Goal: Transaction & Acquisition: Purchase product/service

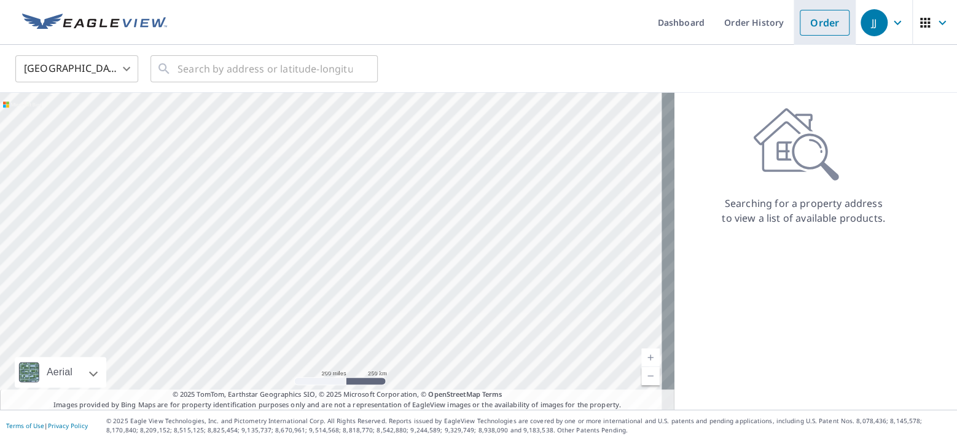
click at [808, 19] on link "Order" at bounding box center [825, 23] width 50 height 26
click at [808, 20] on link "Order" at bounding box center [825, 23] width 50 height 26
click at [236, 67] on input "text" at bounding box center [265, 69] width 175 height 34
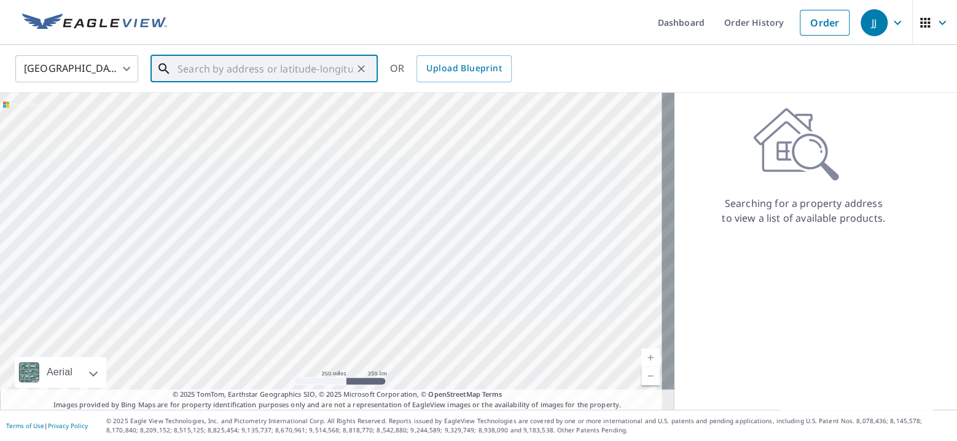
paste input "[STREET_ADDRESS]"
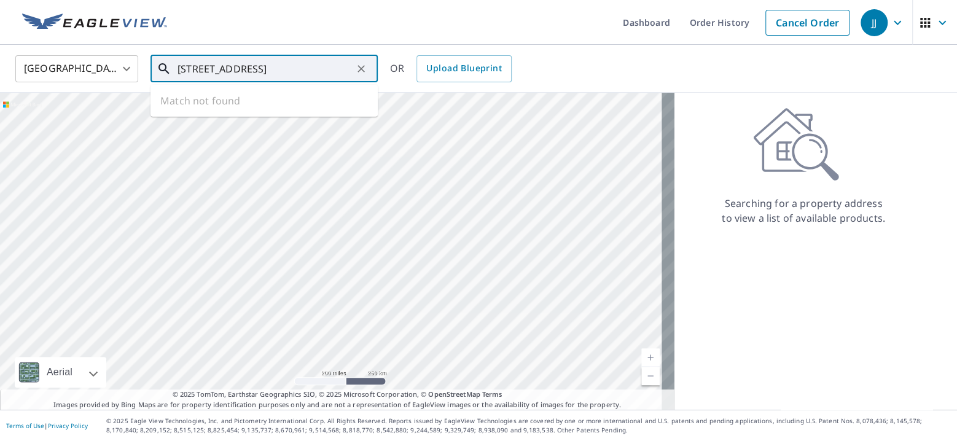
scroll to position [0, 16]
click at [233, 111] on span "[STREET_ADDRESS]" at bounding box center [271, 104] width 193 height 15
type input "[STREET_ADDRESS]"
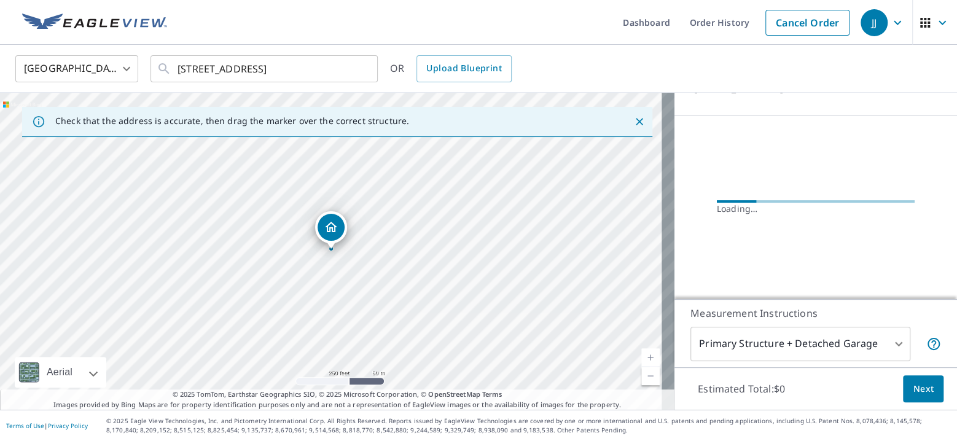
scroll to position [79, 0]
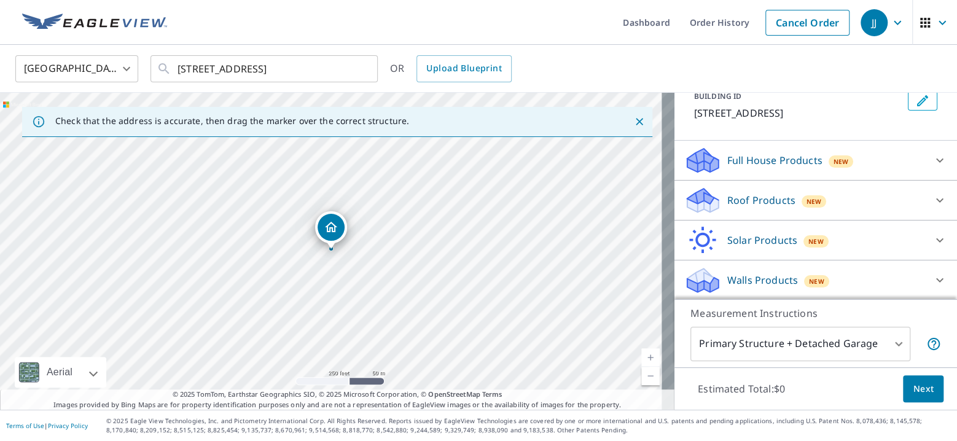
click at [933, 197] on icon at bounding box center [940, 200] width 15 height 15
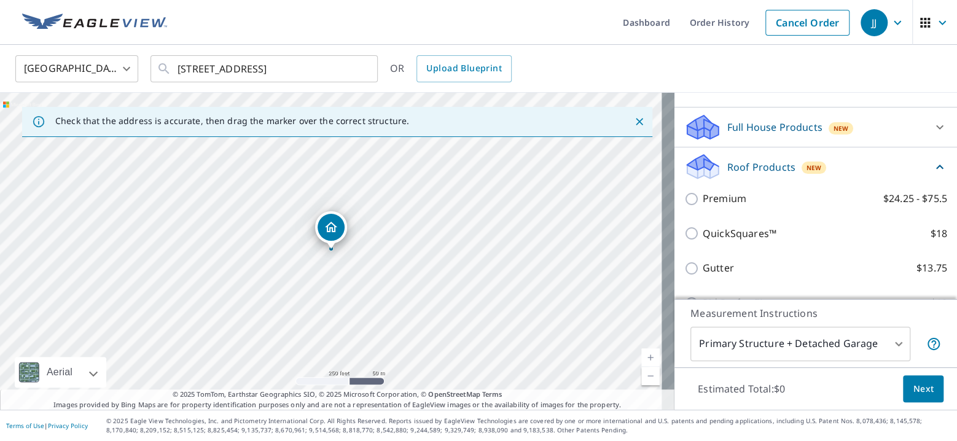
scroll to position [145, 0]
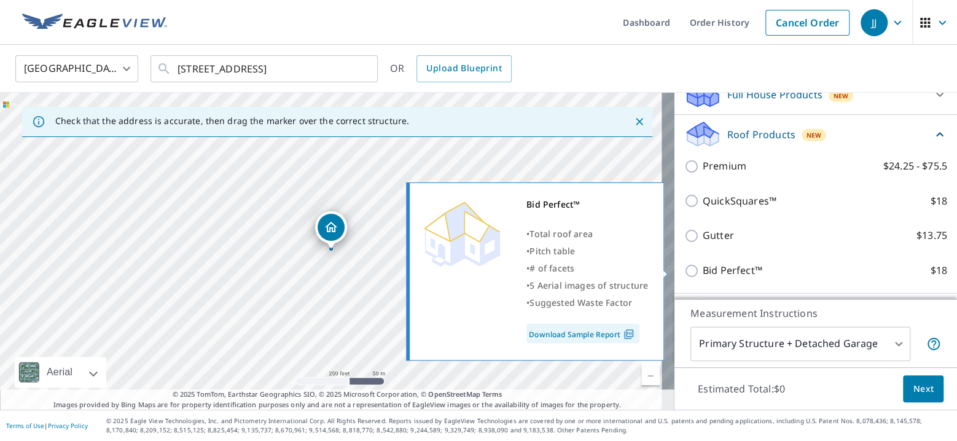
click at [684, 269] on input "Bid Perfect™ $18" at bounding box center [693, 271] width 18 height 15
checkbox input "true"
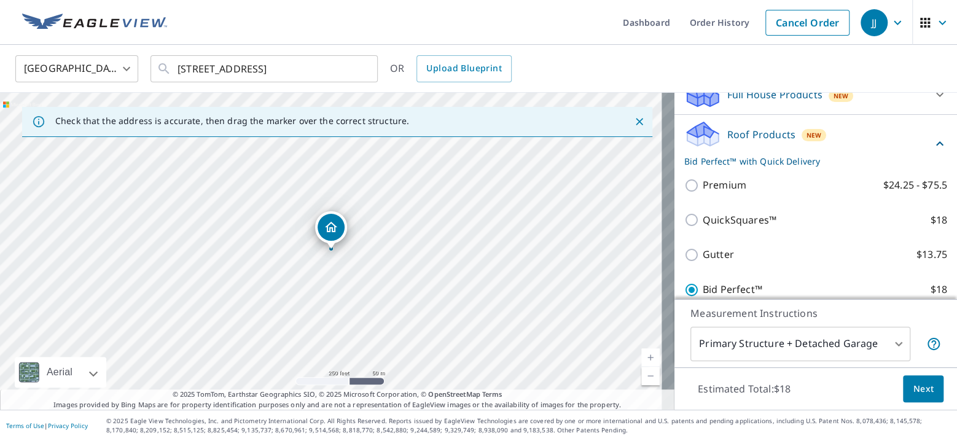
click at [913, 389] on span "Next" at bounding box center [923, 388] width 21 height 15
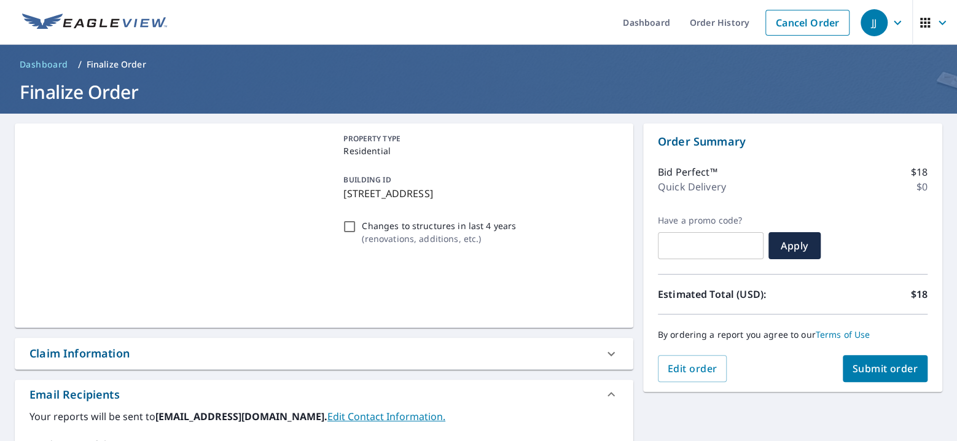
click at [873, 362] on span "Submit order" at bounding box center [886, 369] width 66 height 14
